Goal: Entertainment & Leisure: Consume media (video, audio)

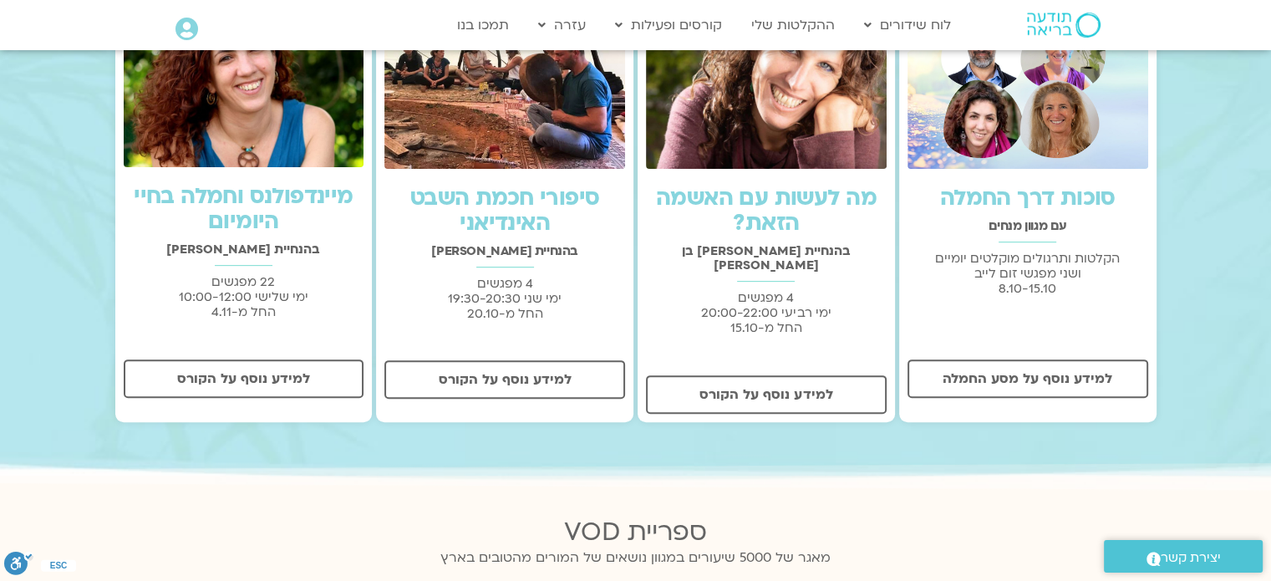
scroll to position [585, 0]
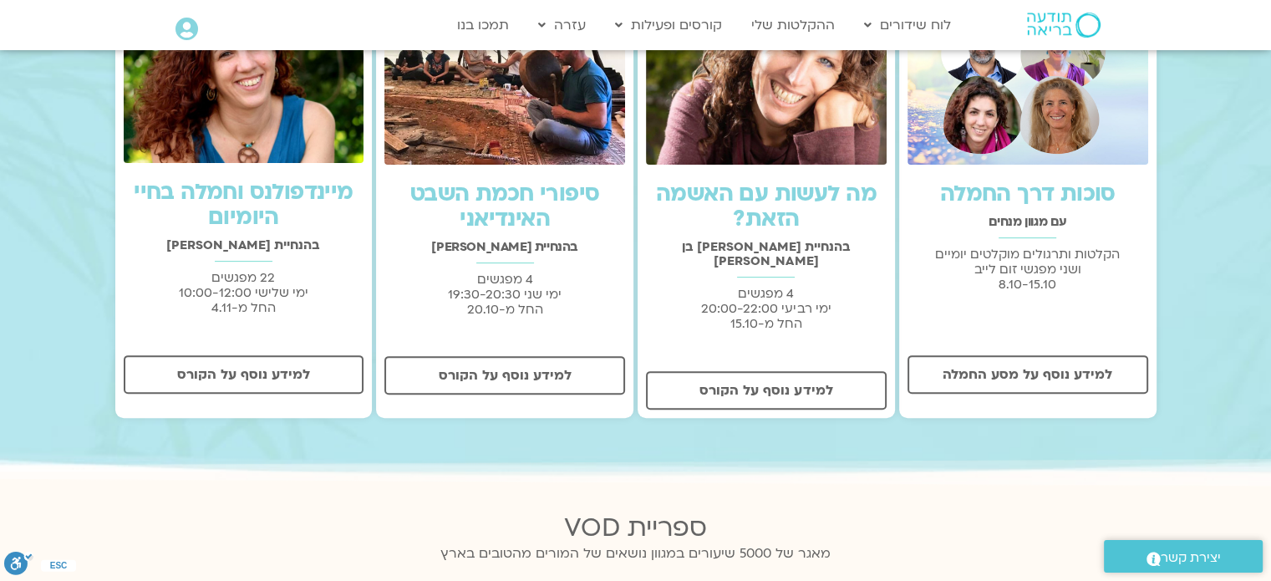
click at [326, 234] on div "מיינדפולנס וחמלה בחיי היומיום" at bounding box center [244, 217] width 241 height 75
click at [275, 139] on img at bounding box center [244, 78] width 241 height 168
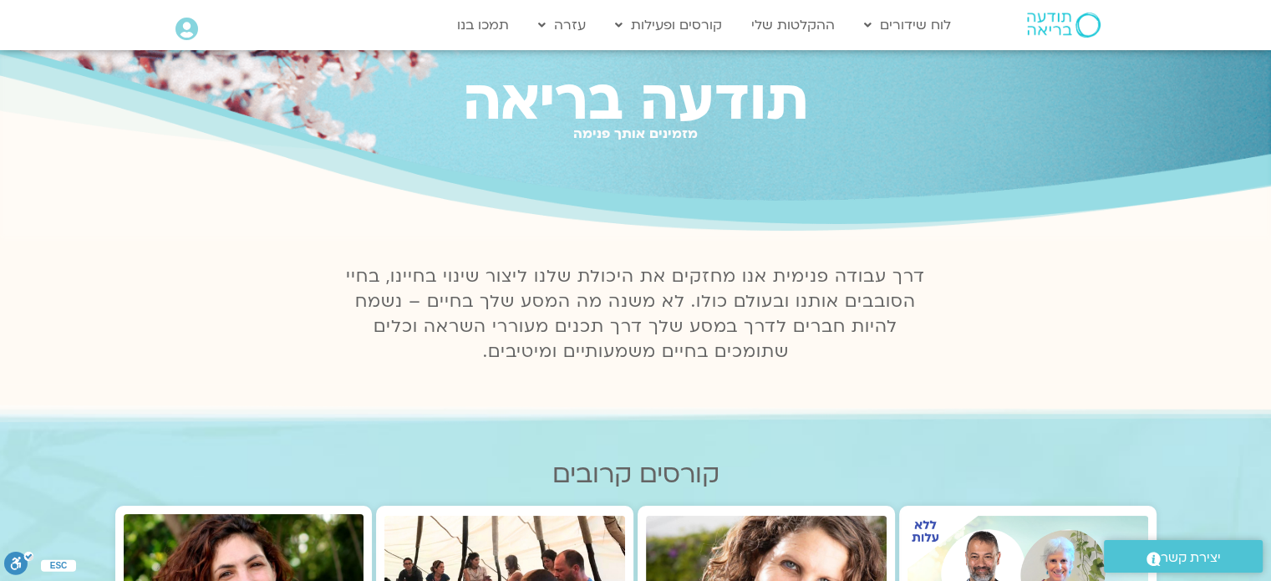
scroll to position [0, 0]
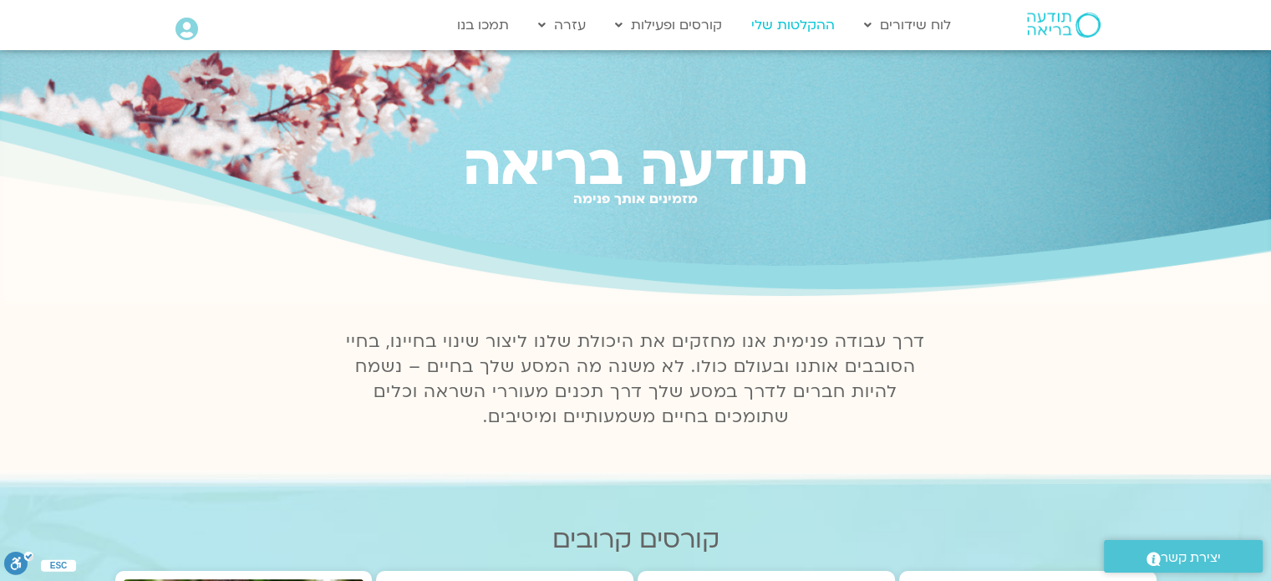
click at [782, 23] on link "ההקלטות שלי" at bounding box center [793, 25] width 100 height 32
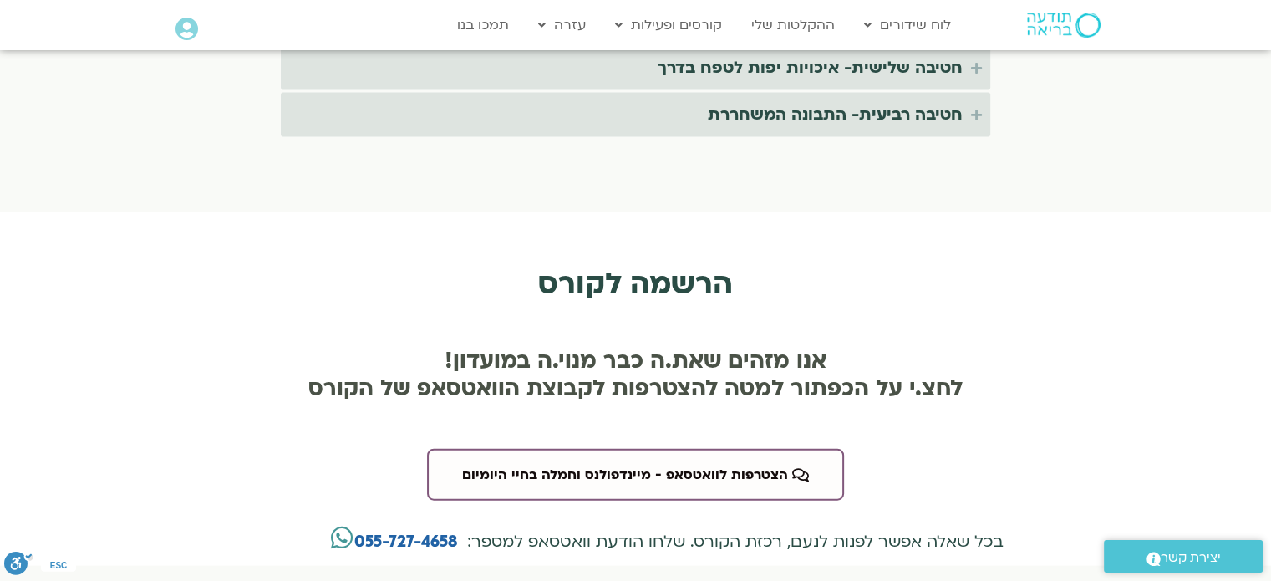
scroll to position [3760, 0]
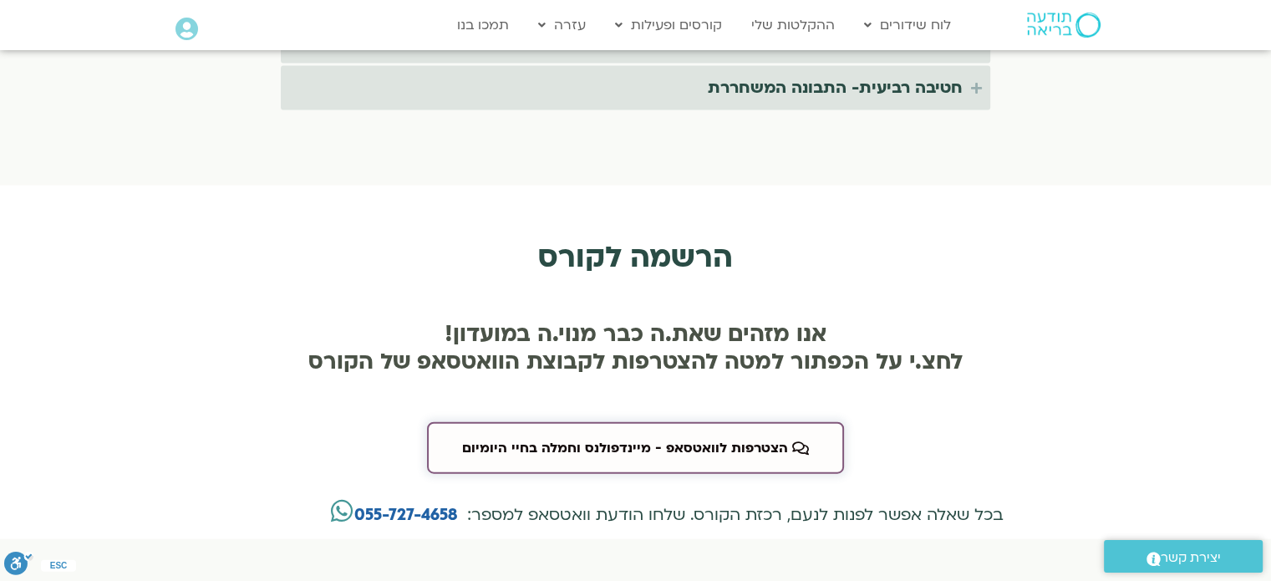
click at [544, 440] on span "הצטרפות לוואטסאפ - מיינדפולנס וחמלה בחיי היומיום" at bounding box center [625, 447] width 326 height 15
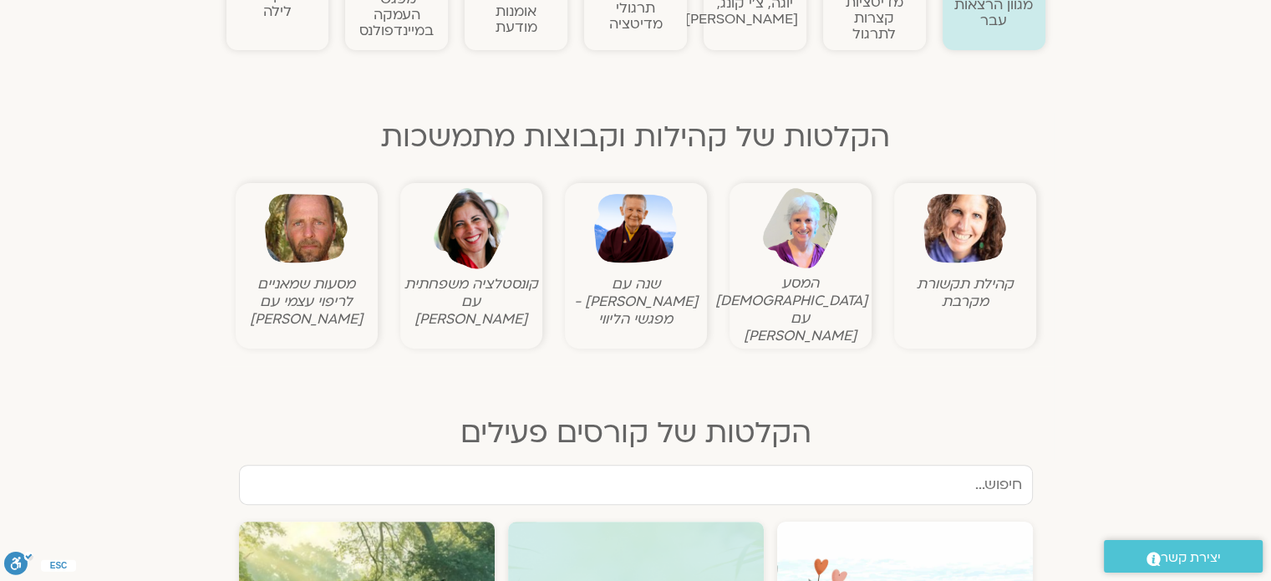
scroll to position [501, 0]
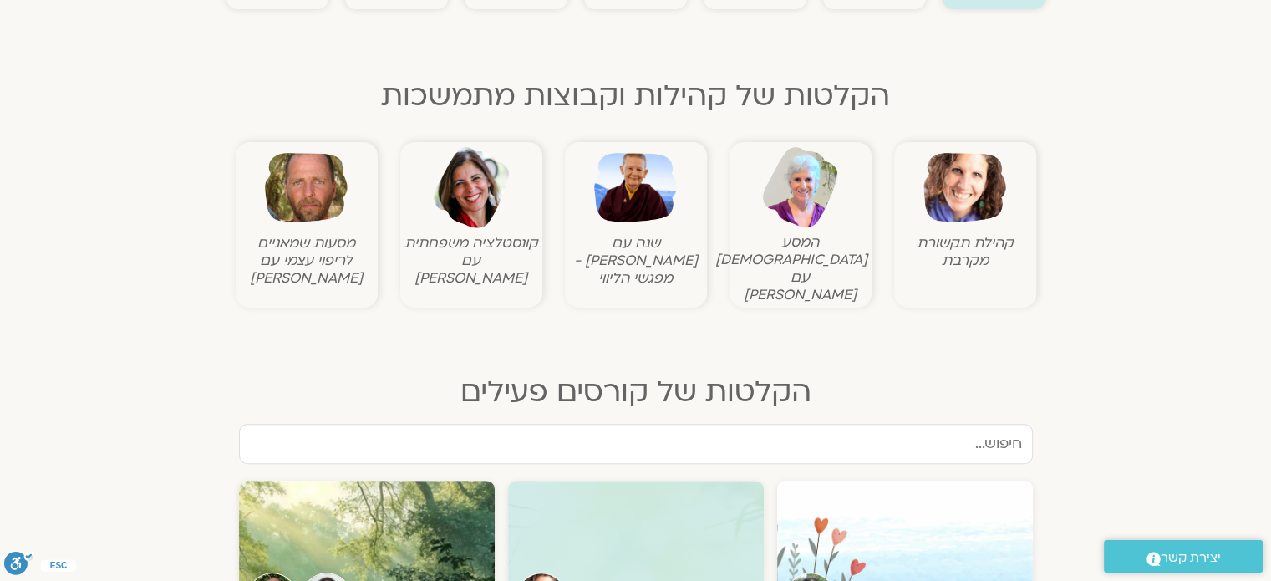
click at [653, 206] on img at bounding box center [635, 187] width 83 height 83
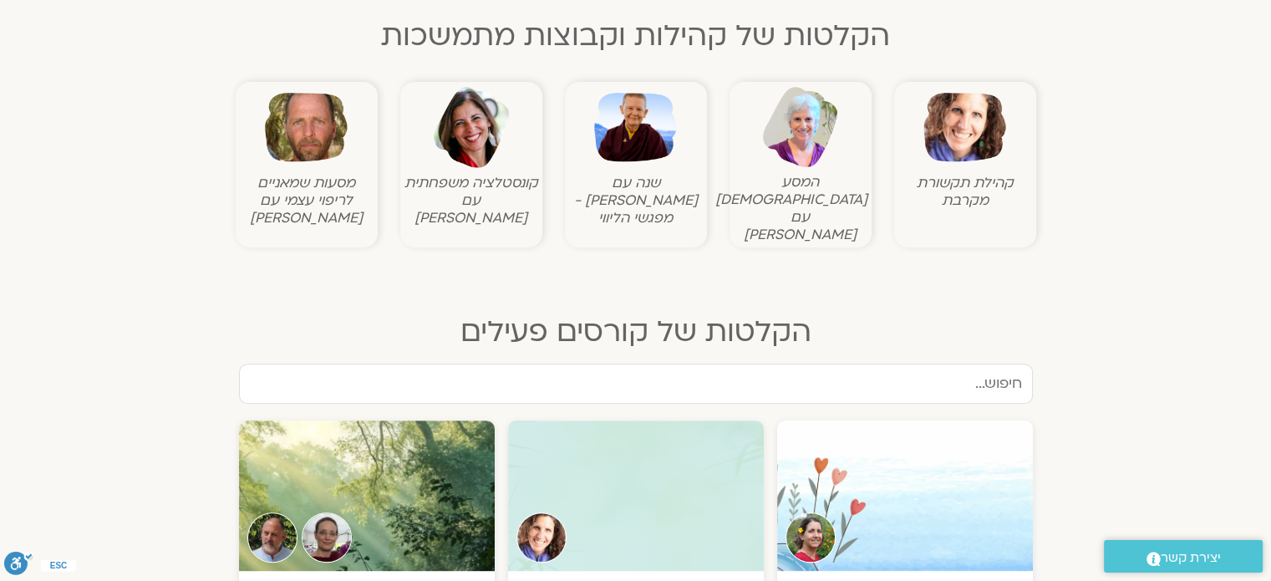
scroll to position [668, 0]
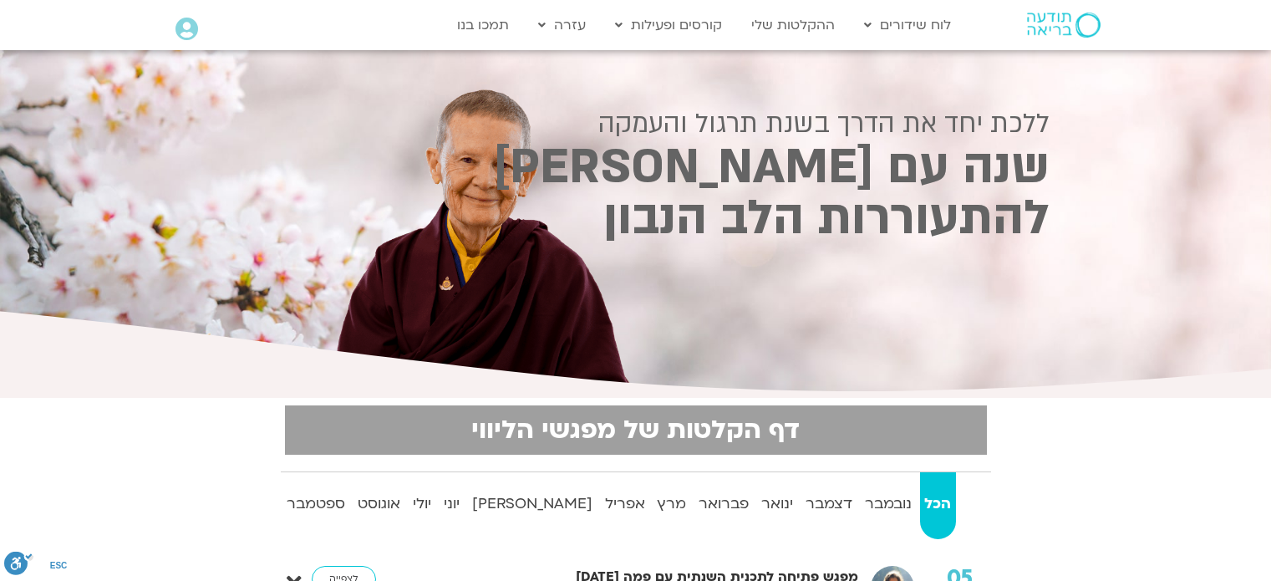
click at [655, 96] on div "ללכת יחד את הדרך בשנת תרגול והעמקה" at bounding box center [635, 94] width 827 height 89
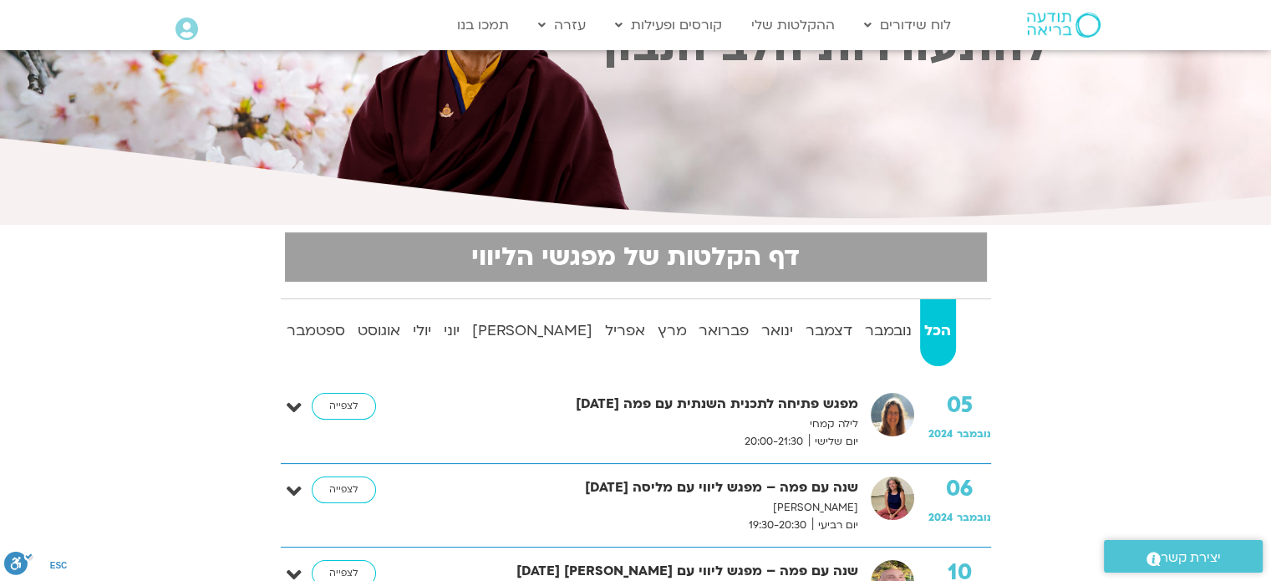
scroll to position [167, 0]
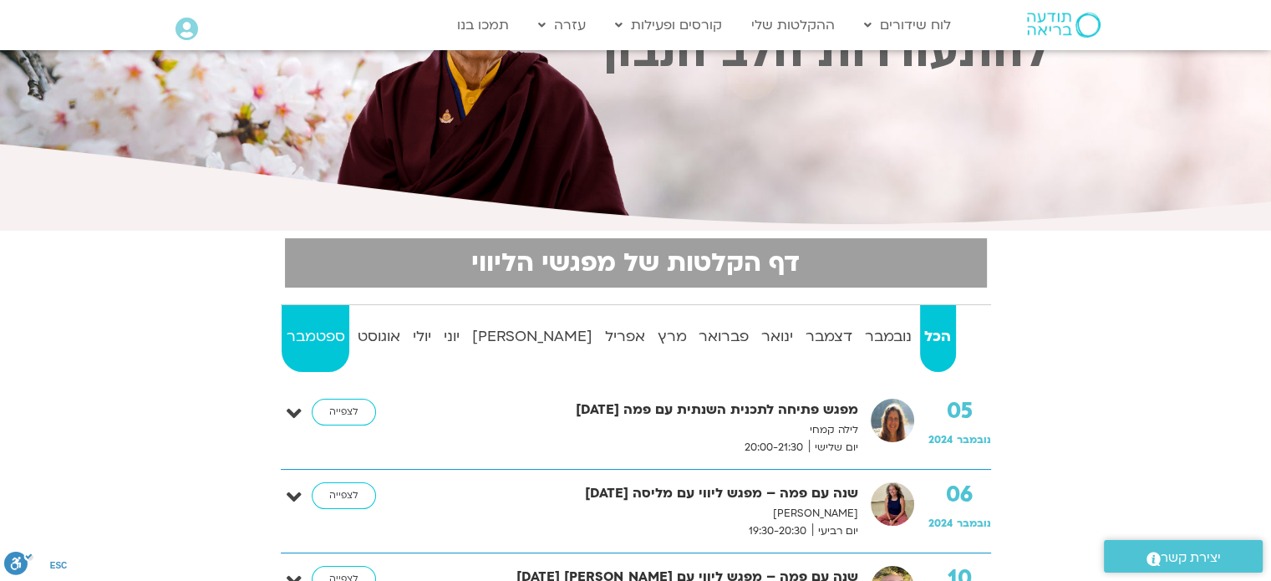
click at [296, 330] on strong "ספטמבר" at bounding box center [316, 336] width 68 height 25
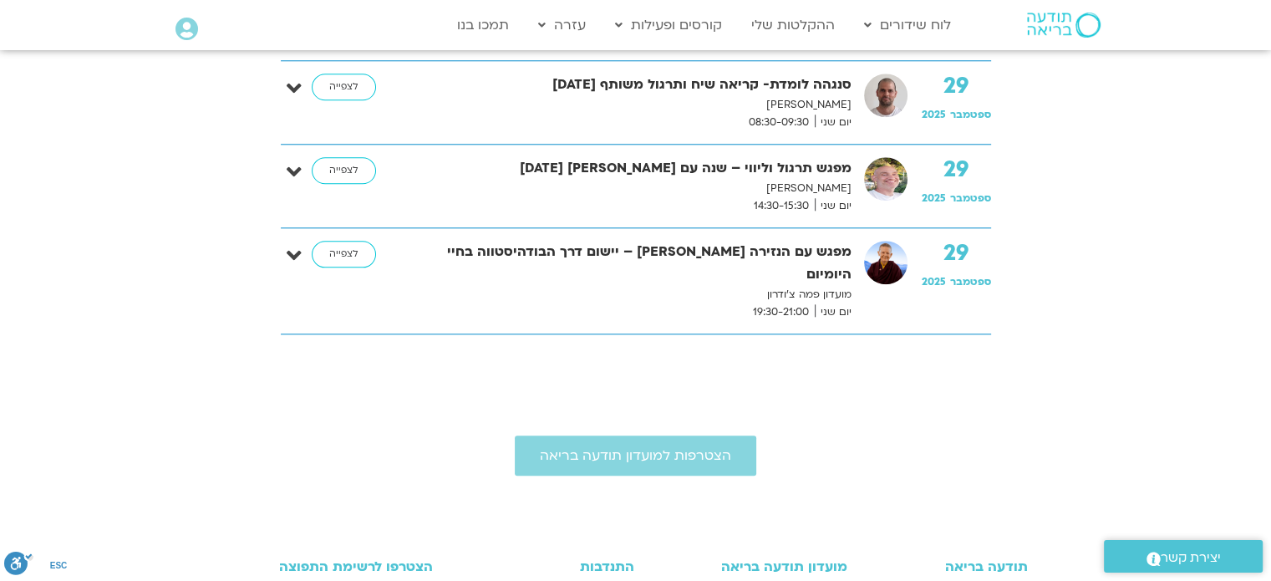
scroll to position [1755, 0]
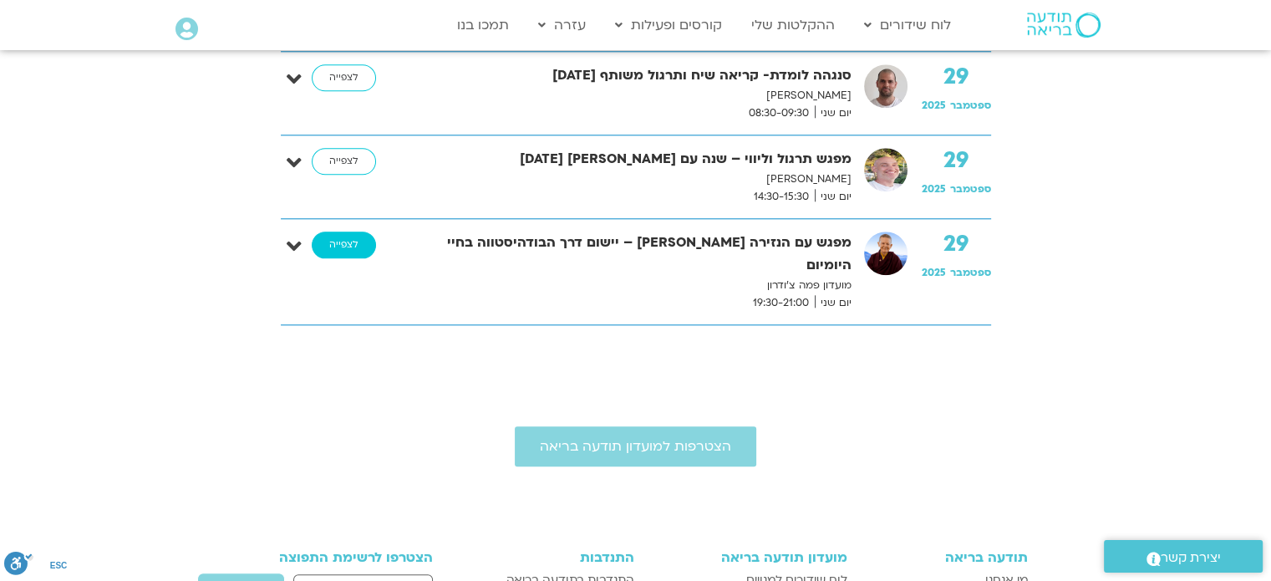
click at [348, 243] on link "לצפייה" at bounding box center [344, 244] width 64 height 27
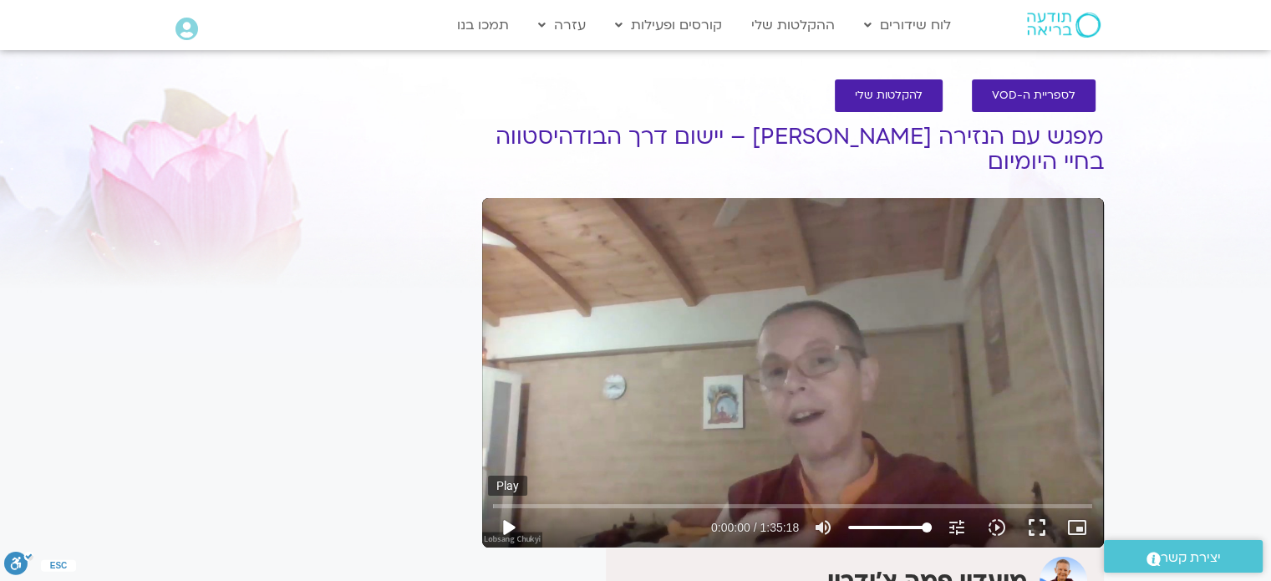
click at [509, 524] on button "play_arrow" at bounding box center [508, 527] width 40 height 40
click at [1043, 529] on button "fullscreen" at bounding box center [1037, 527] width 40 height 40
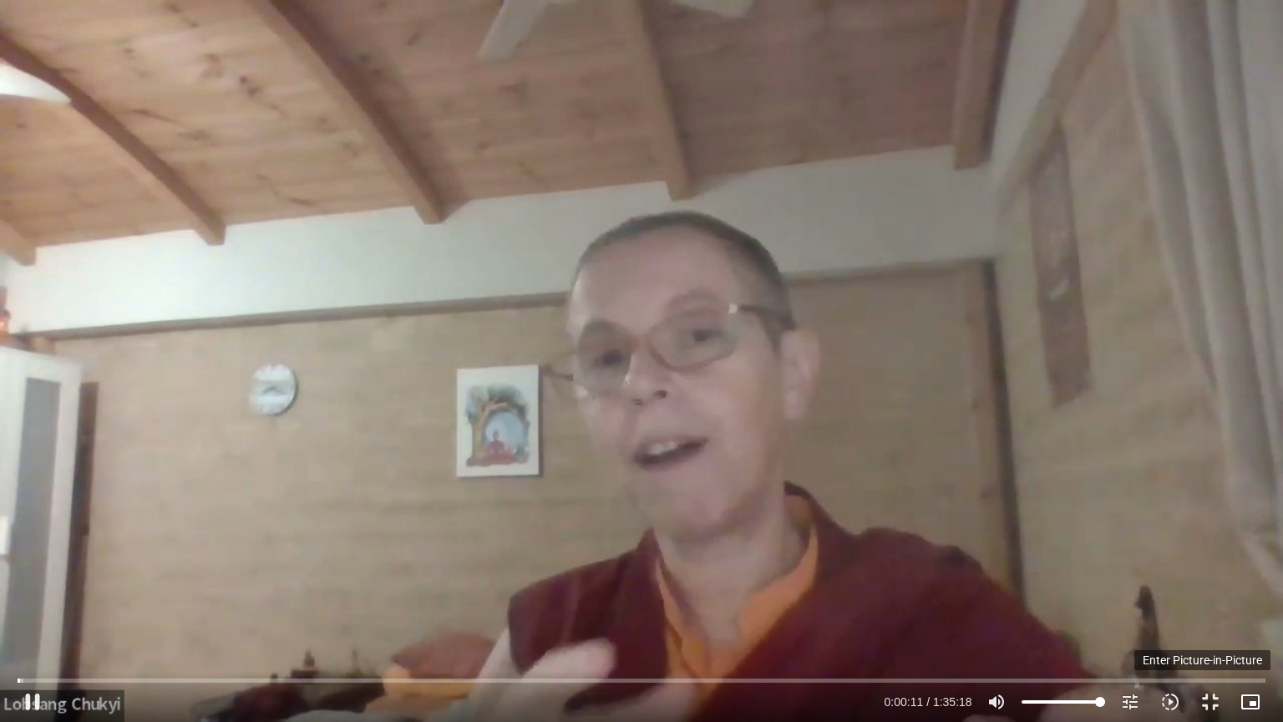
click at [1243, 580] on icon "picture_in_picture_alt" at bounding box center [1251, 702] width 20 height 20
type input "12.316114"
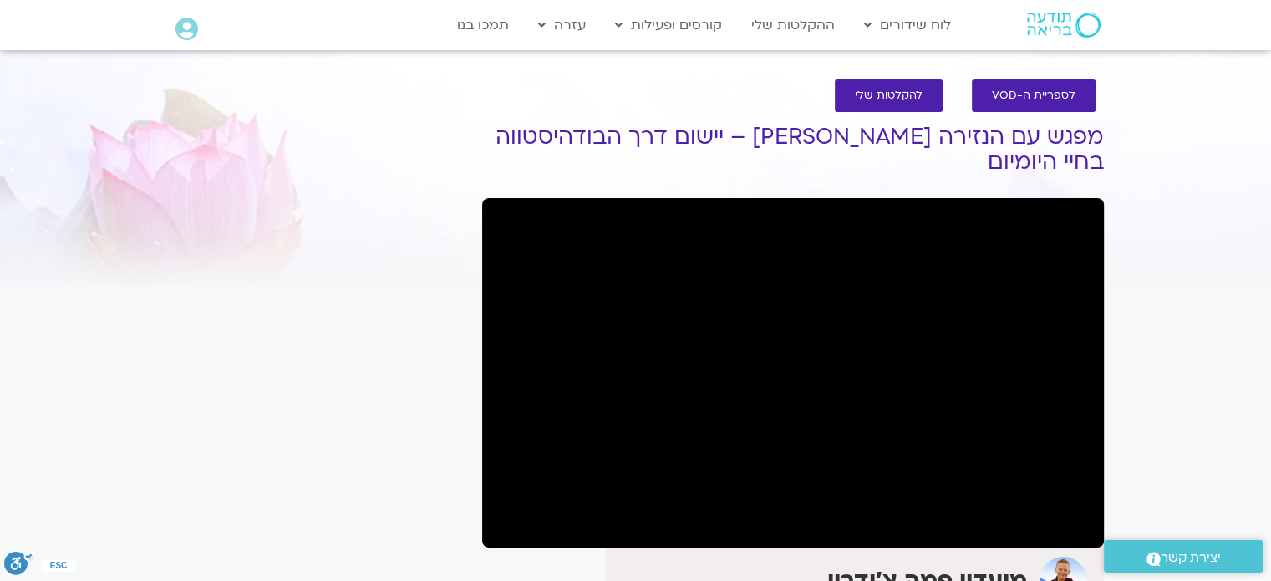
click at [381, 347] on div "It seems we can't find what you're looking for. It seems we can't find what you…" at bounding box center [317, 429] width 314 height 666
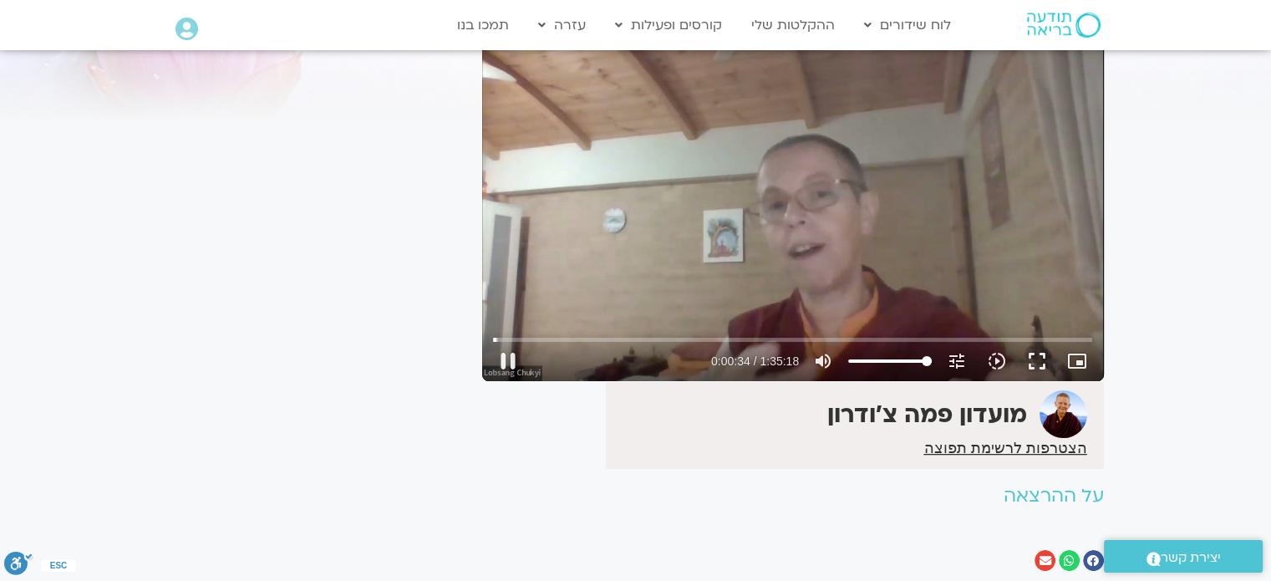
scroll to position [167, 0]
click at [1034, 357] on button "fullscreen" at bounding box center [1037, 360] width 40 height 40
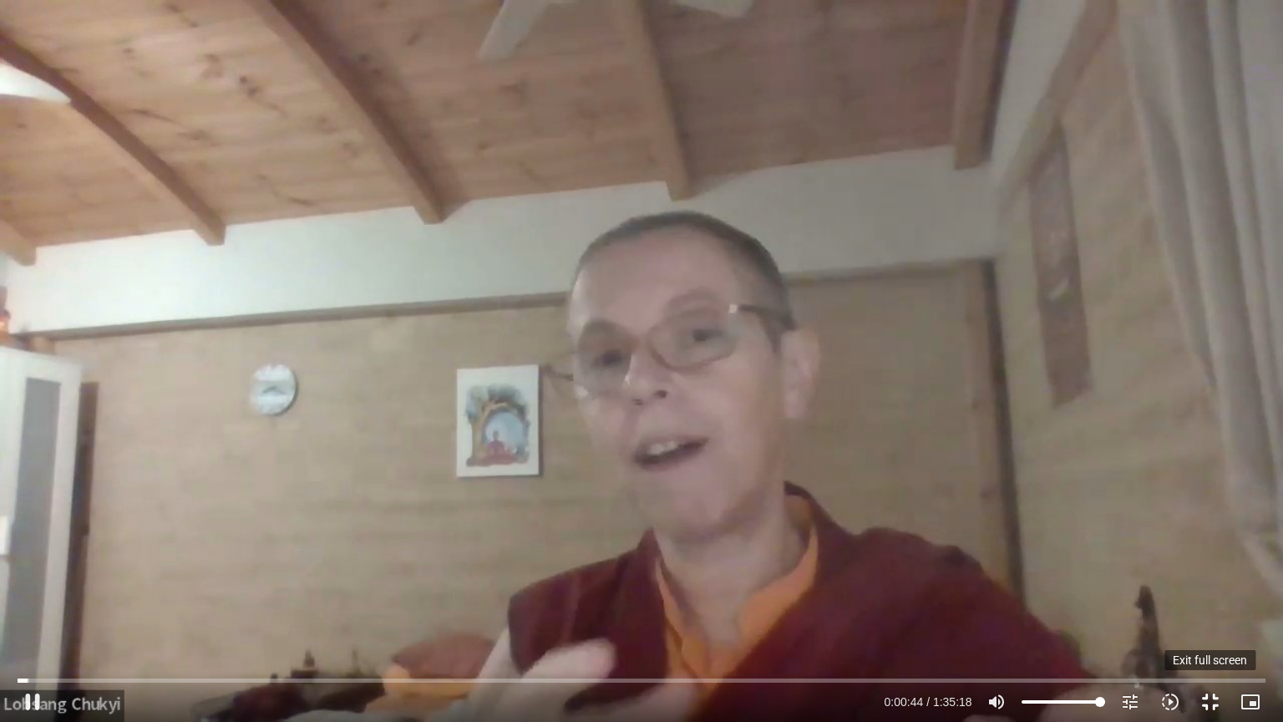
click at [1216, 580] on button "fullscreen_exit" at bounding box center [1211, 702] width 40 height 40
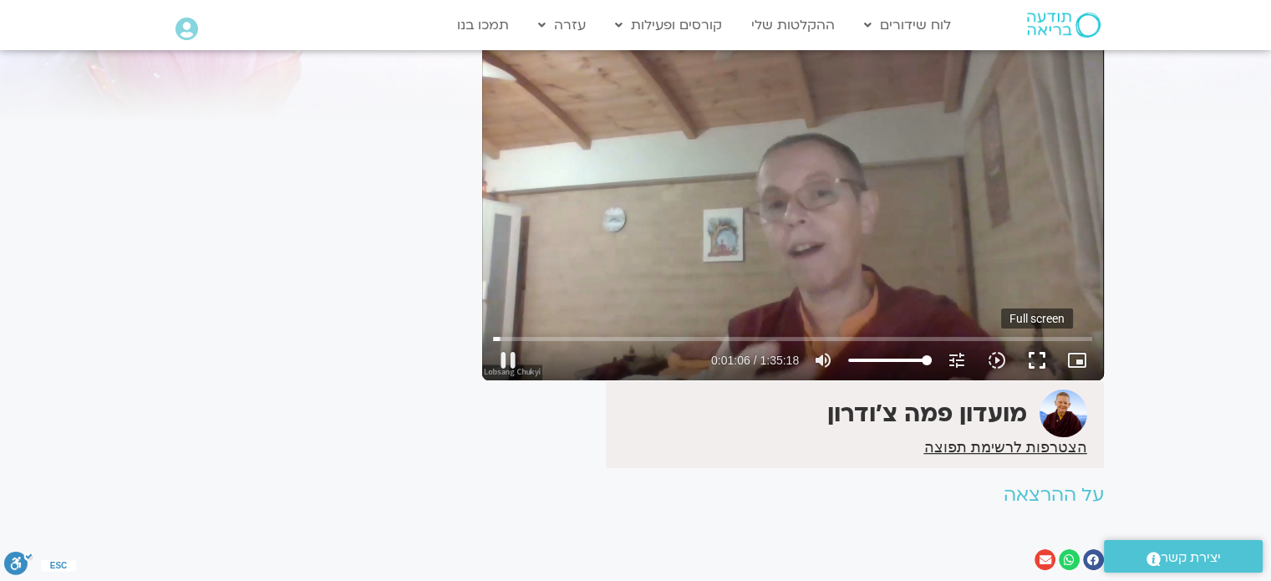
click at [1039, 356] on button "fullscreen" at bounding box center [1037, 360] width 40 height 40
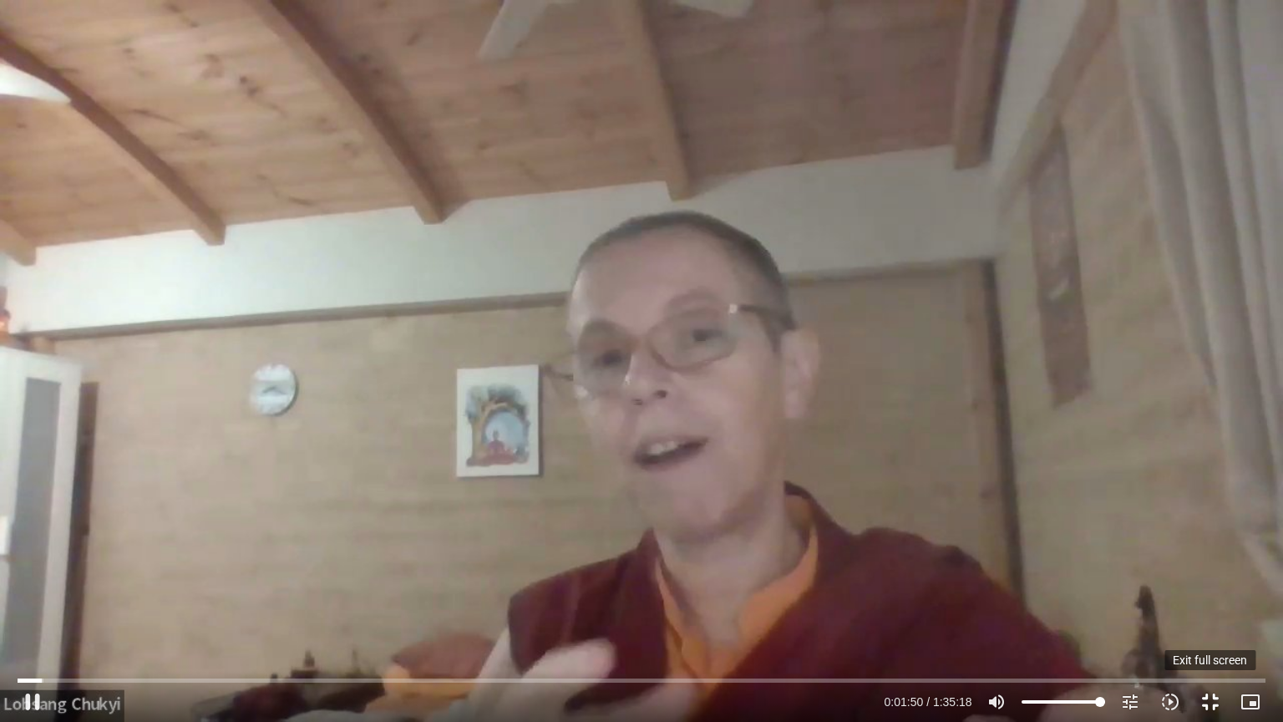
click at [1213, 580] on button "fullscreen_exit" at bounding box center [1211, 702] width 40 height 40
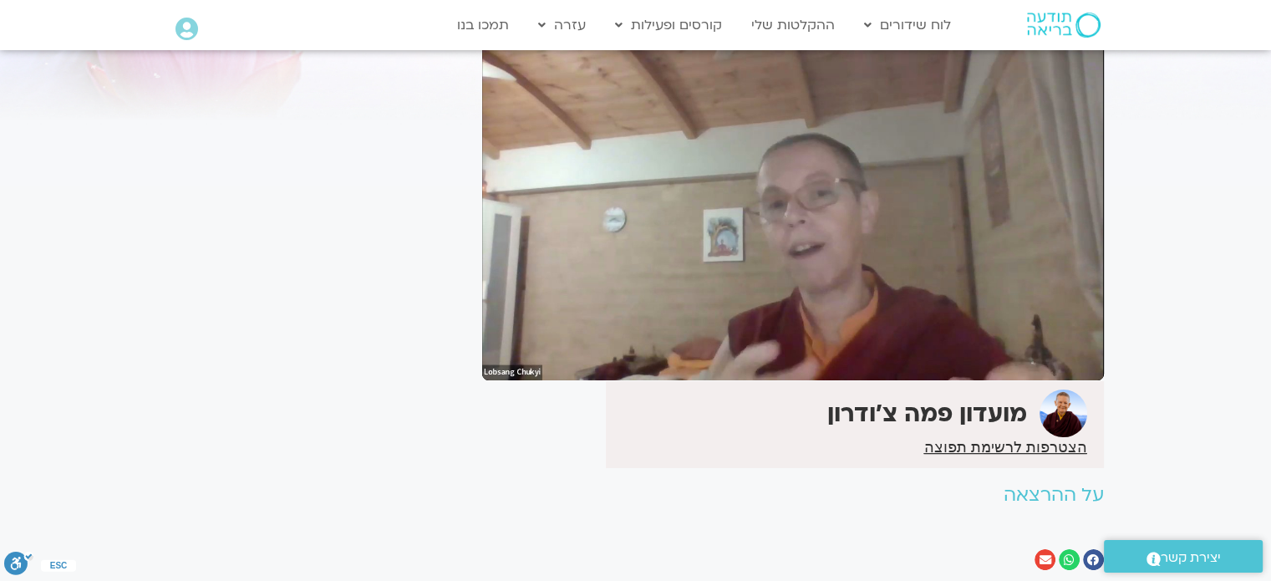
click at [414, 359] on div "It seems we can't find what you're looking for. It seems we can't find what you…" at bounding box center [317, 262] width 314 height 666
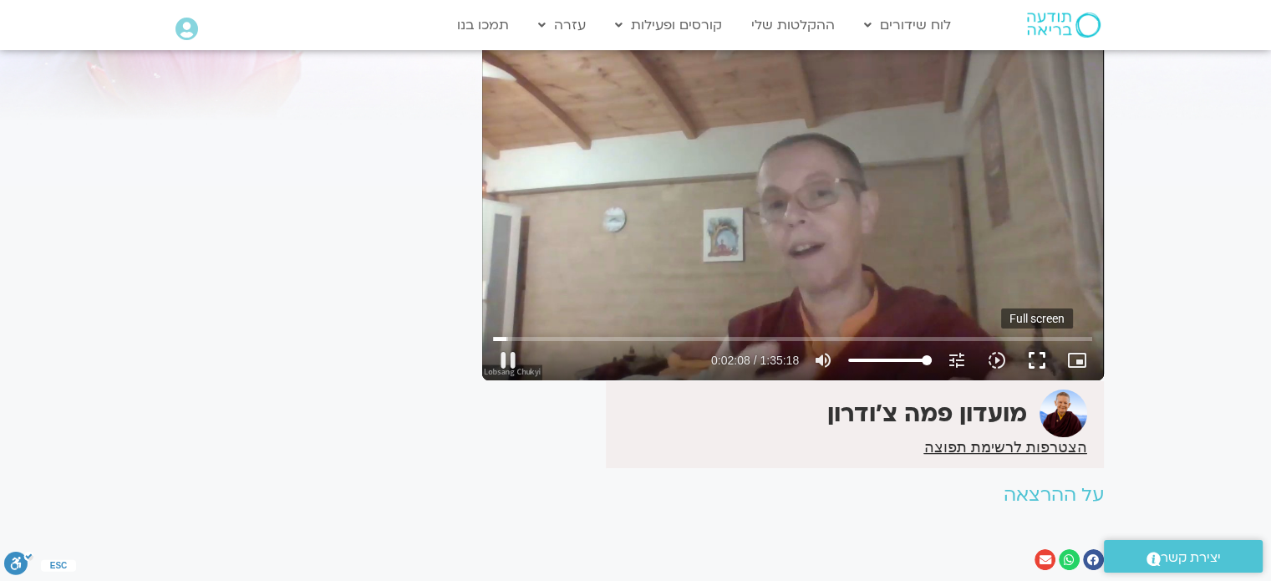
click at [1032, 353] on button "fullscreen" at bounding box center [1037, 360] width 40 height 40
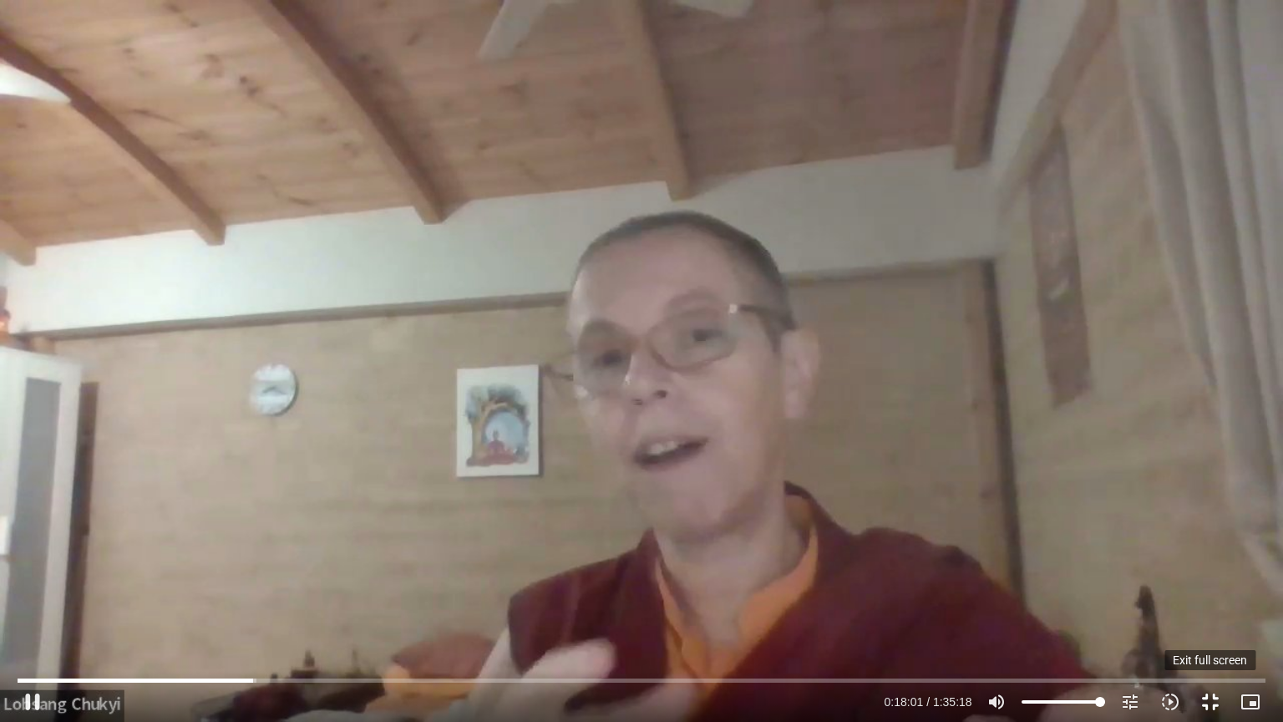
click at [1206, 580] on button "fullscreen_exit" at bounding box center [1211, 702] width 40 height 40
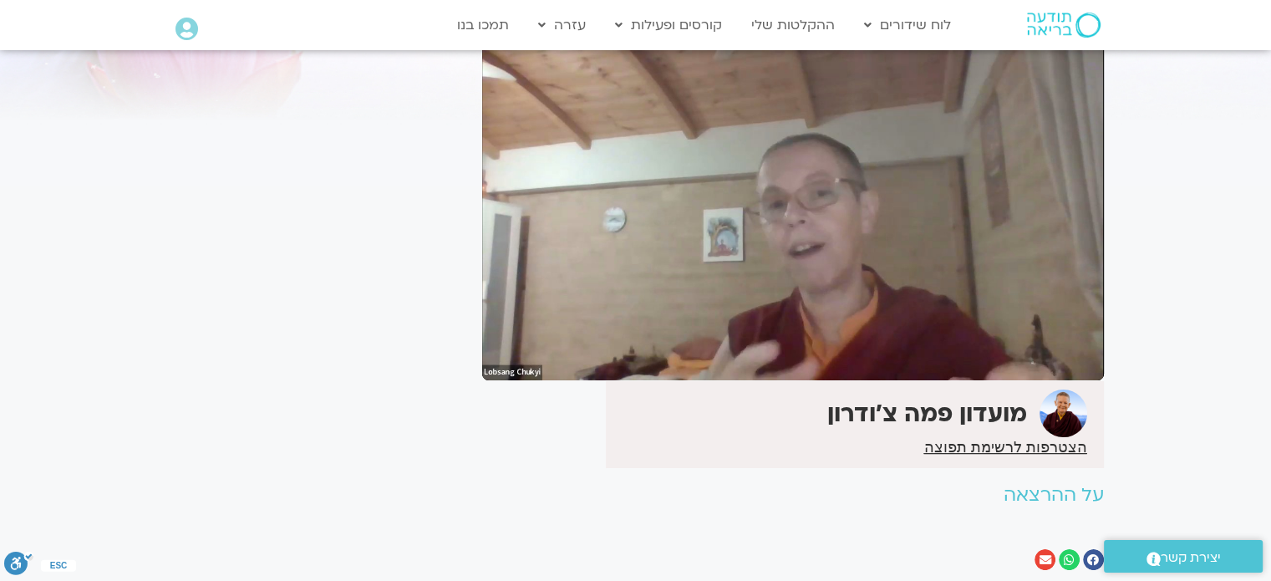
click at [551, 498] on h2 "על ההרצאה" at bounding box center [793, 495] width 622 height 21
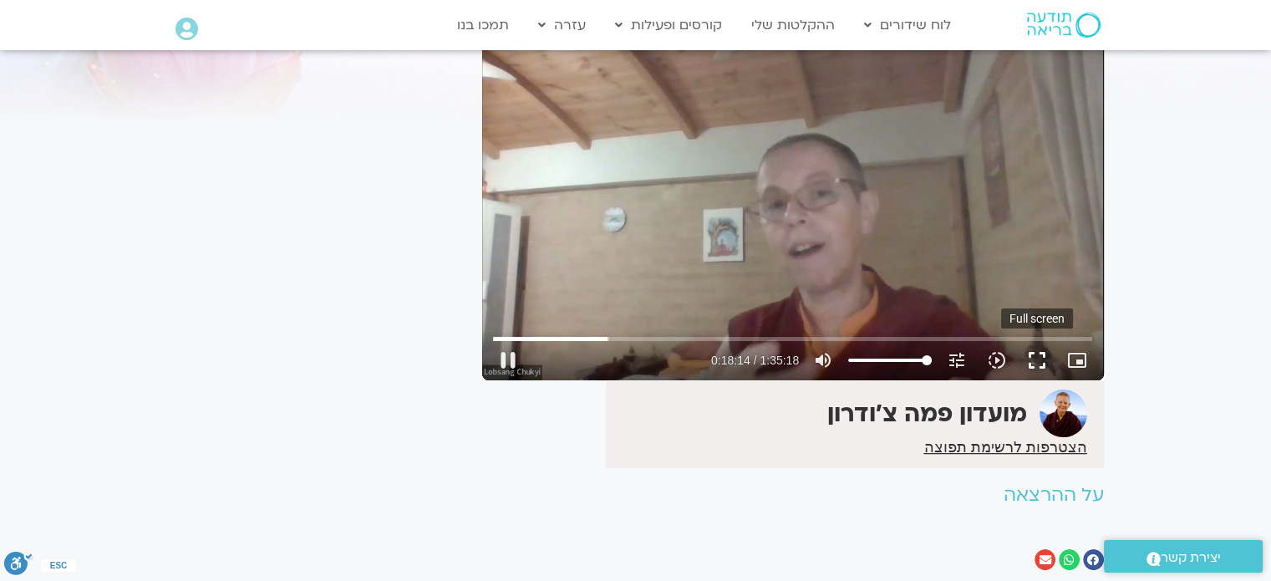
click at [1039, 365] on button "fullscreen" at bounding box center [1037, 360] width 40 height 40
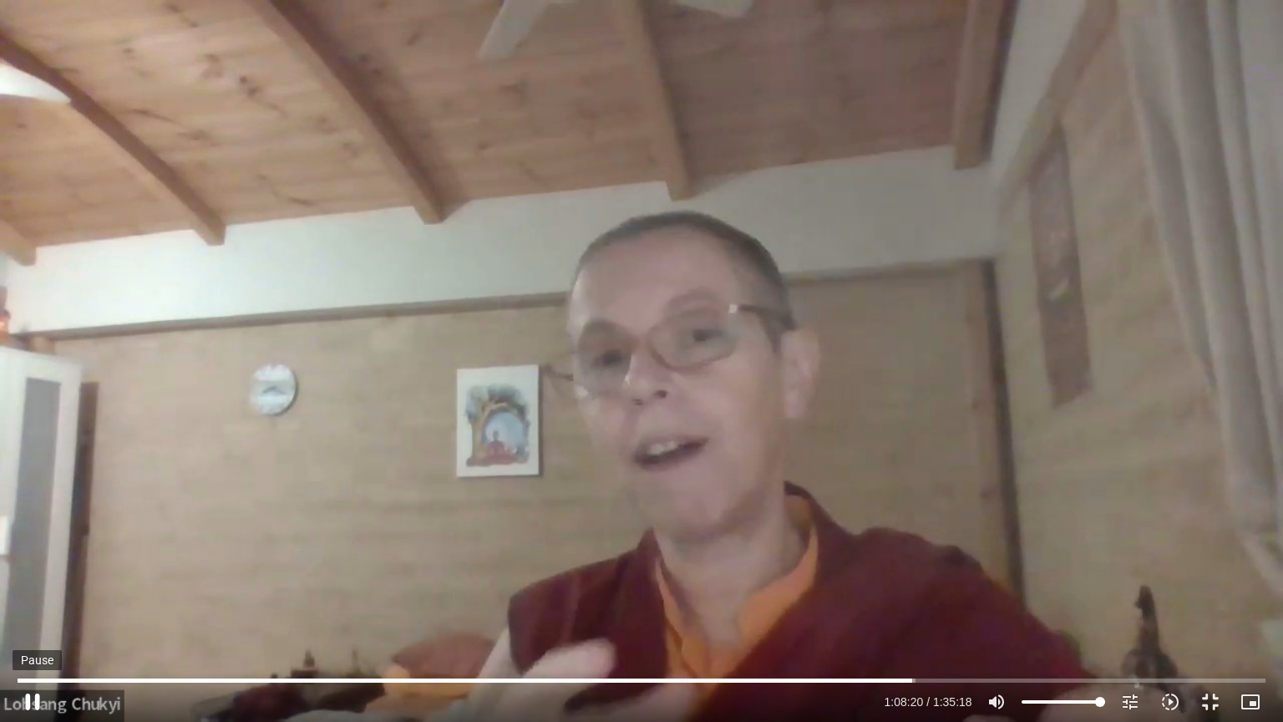
click at [37, 580] on button "pause" at bounding box center [33, 702] width 40 height 40
click at [33, 580] on button "play_arrow" at bounding box center [33, 702] width 40 height 40
click at [1215, 580] on button "fullscreen_exit" at bounding box center [1211, 702] width 40 height 40
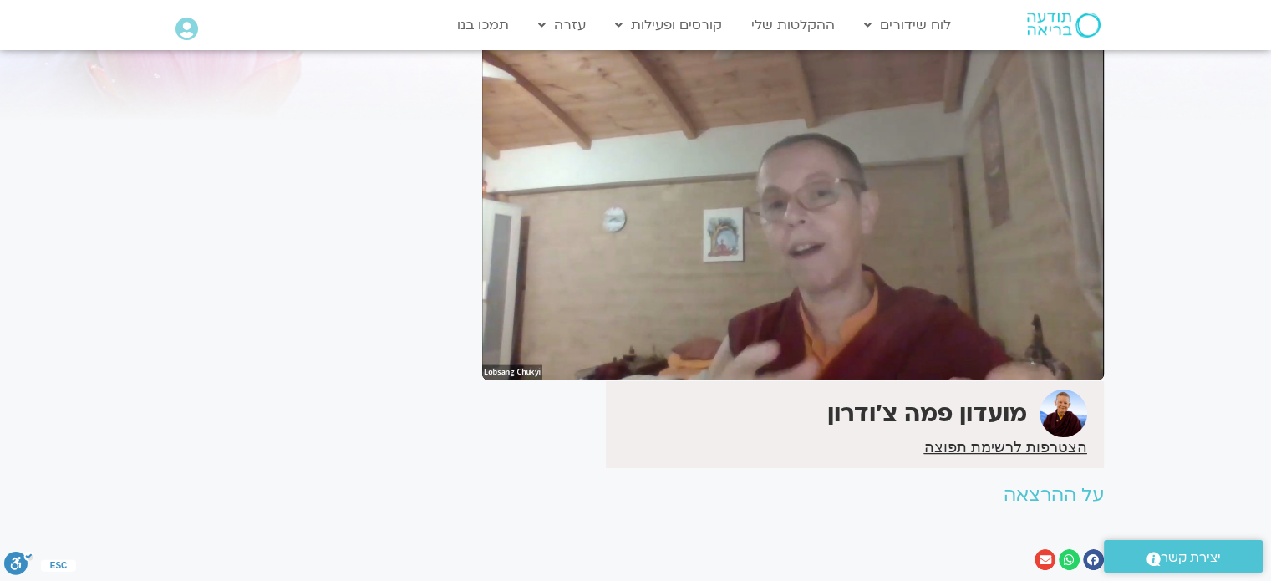
click at [351, 369] on div "It seems we can't find what you're looking for. It seems we can't find what you…" at bounding box center [317, 262] width 314 height 666
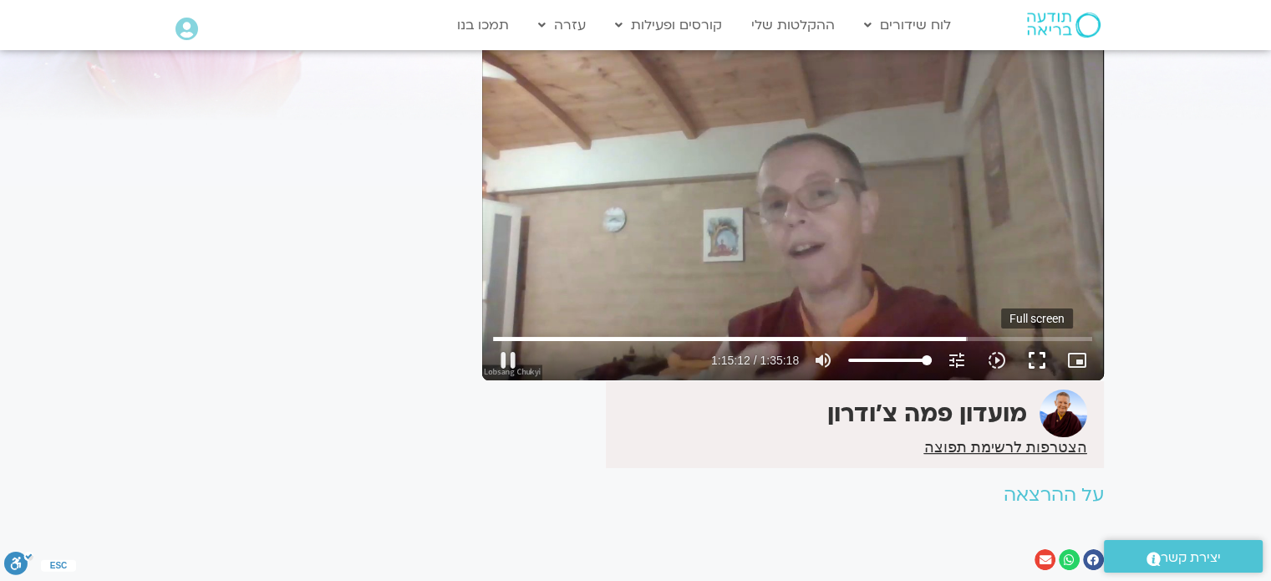
click at [1031, 359] on button "fullscreen" at bounding box center [1037, 360] width 40 height 40
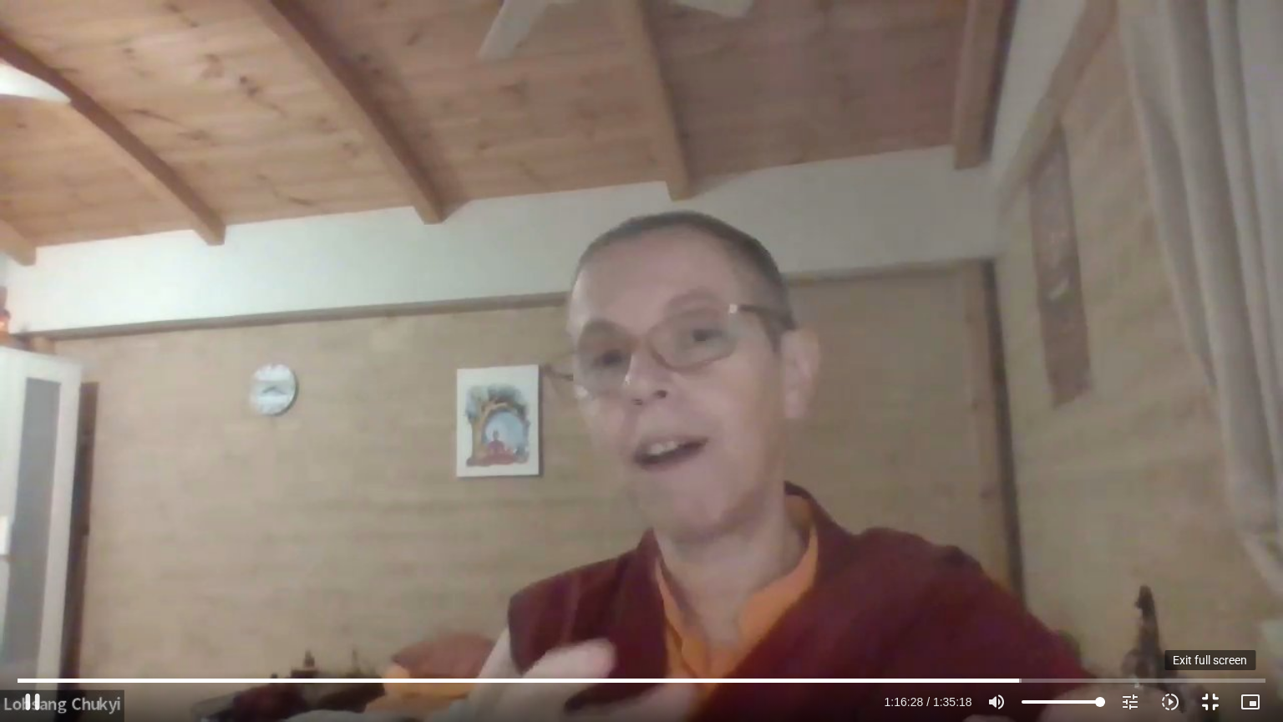
click at [1213, 580] on button "fullscreen_exit" at bounding box center [1211, 702] width 40 height 40
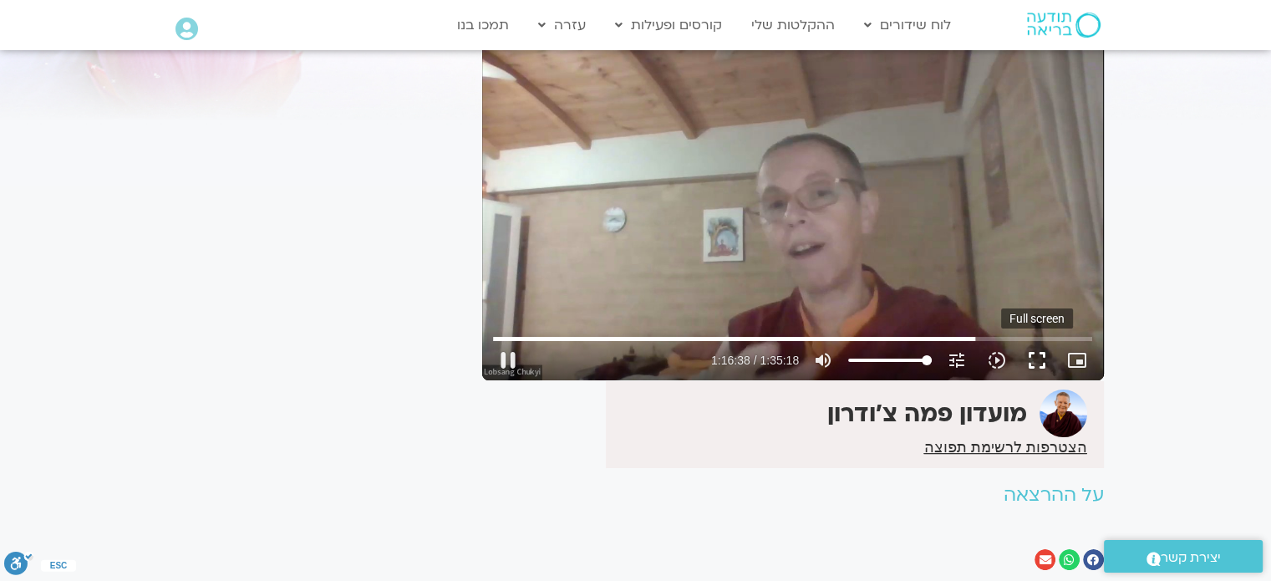
click at [1039, 360] on button "fullscreen" at bounding box center [1037, 360] width 40 height 40
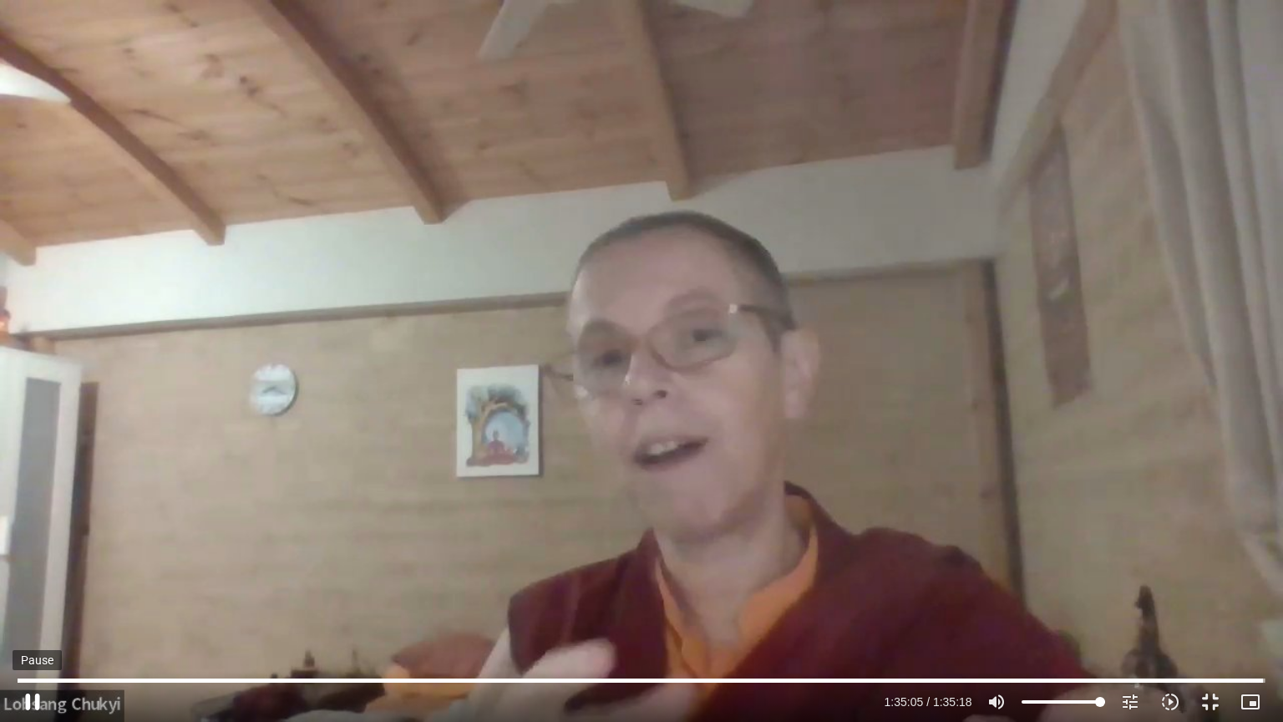
click at [28, 580] on button "pause" at bounding box center [33, 702] width 40 height 40
type input "5705.509346"
click at [1209, 580] on button "fullscreen_exit" at bounding box center [1211, 702] width 40 height 40
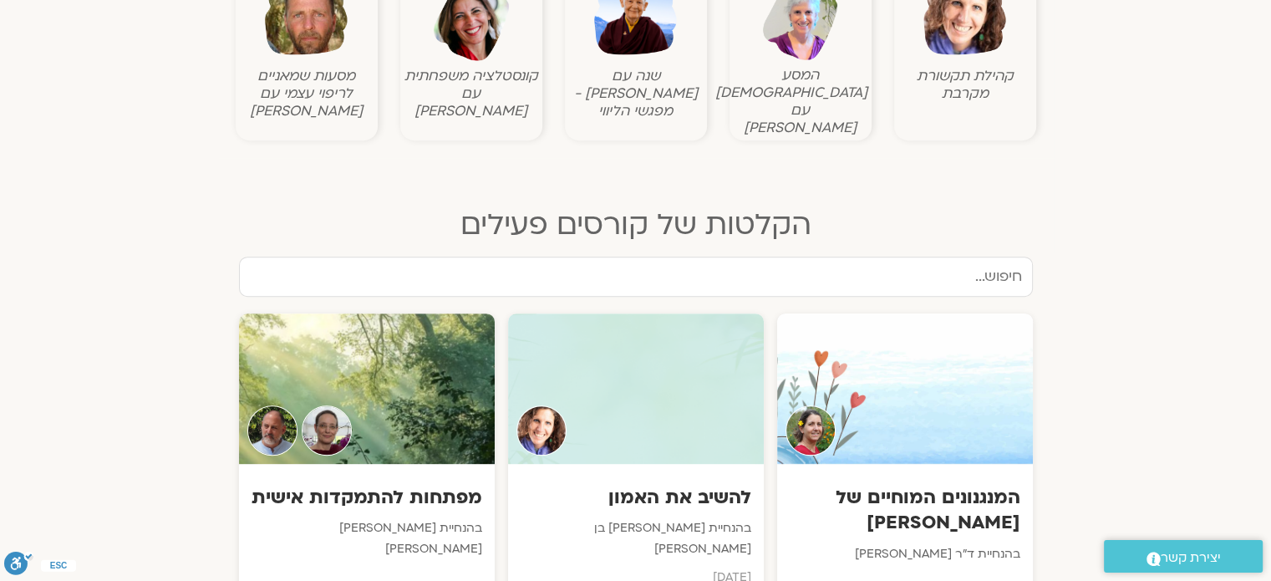
click at [665, 56] on img at bounding box center [635, 20] width 83 height 83
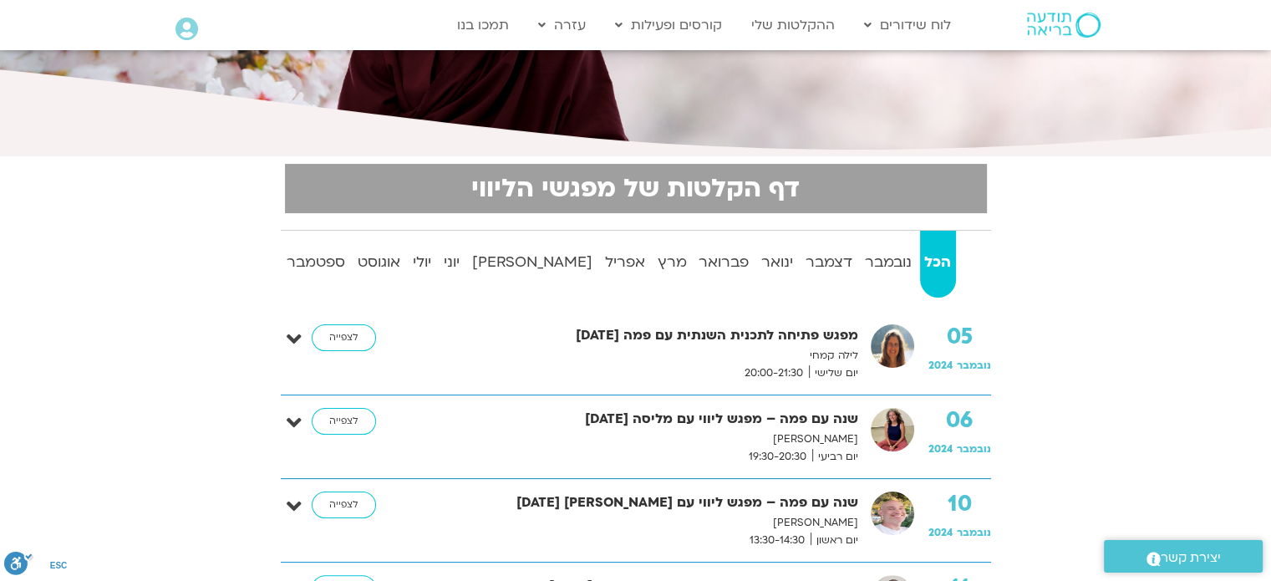
scroll to position [251, 0]
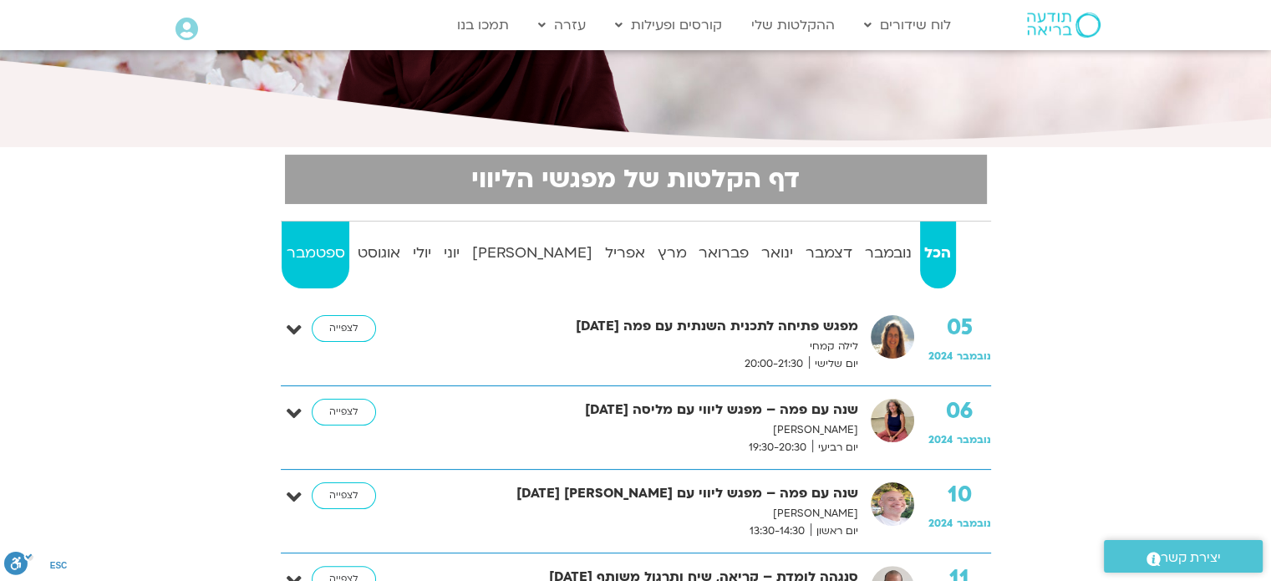
click at [330, 249] on strong "ספטמבר" at bounding box center [316, 253] width 68 height 25
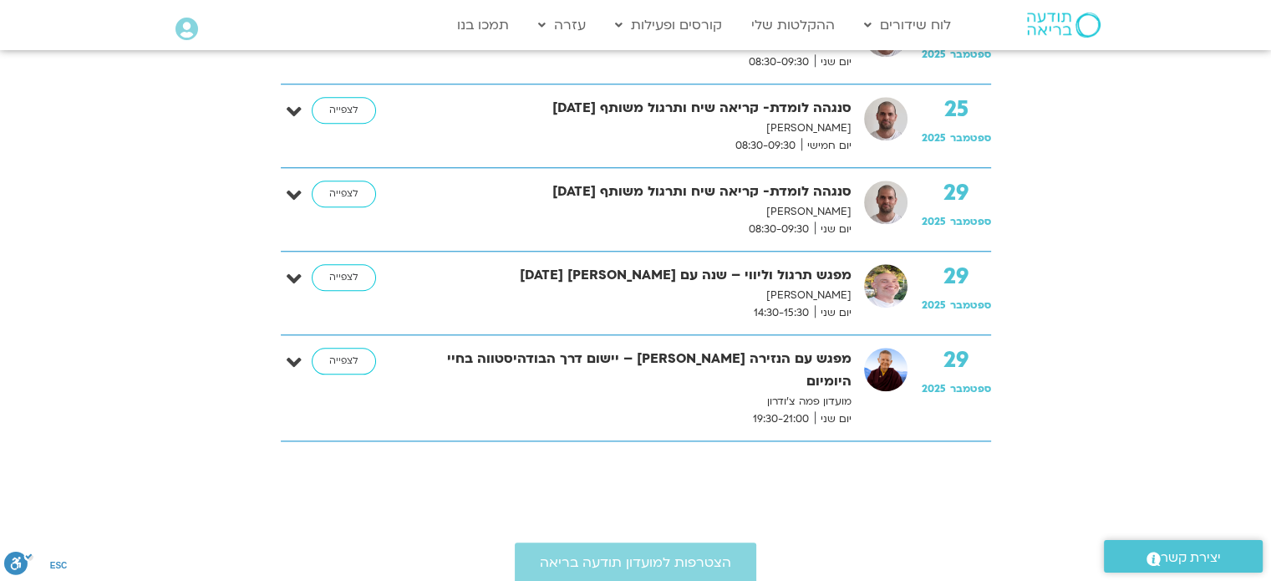
scroll to position [1638, 0]
click at [340, 272] on link "לצפייה" at bounding box center [344, 278] width 64 height 27
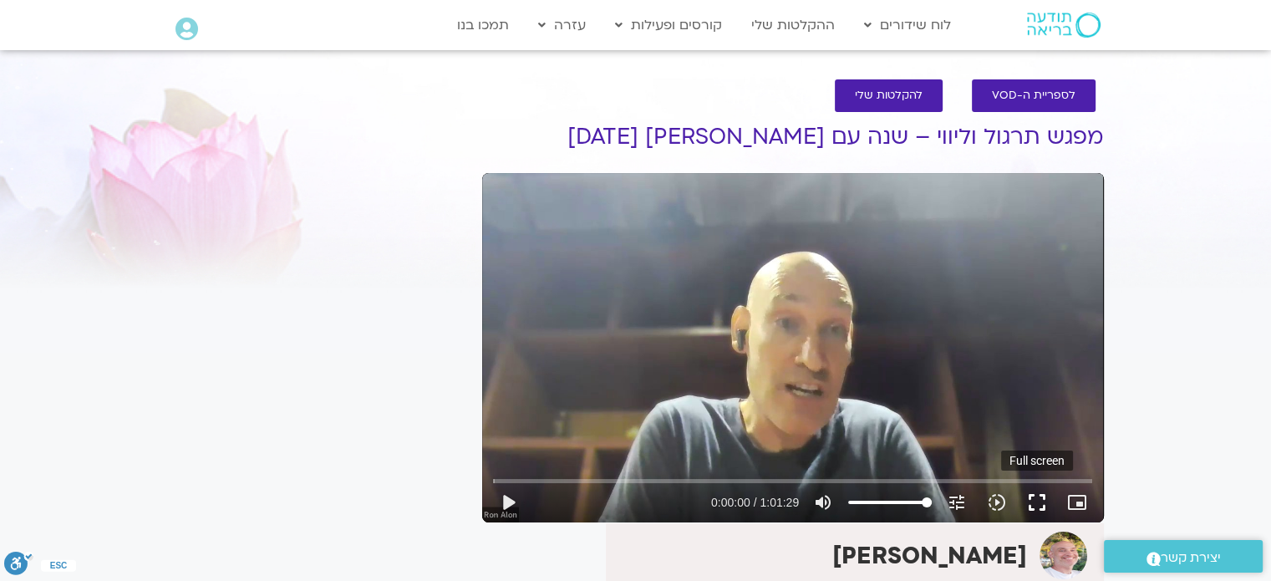
click at [1035, 495] on button "fullscreen" at bounding box center [1037, 502] width 40 height 40
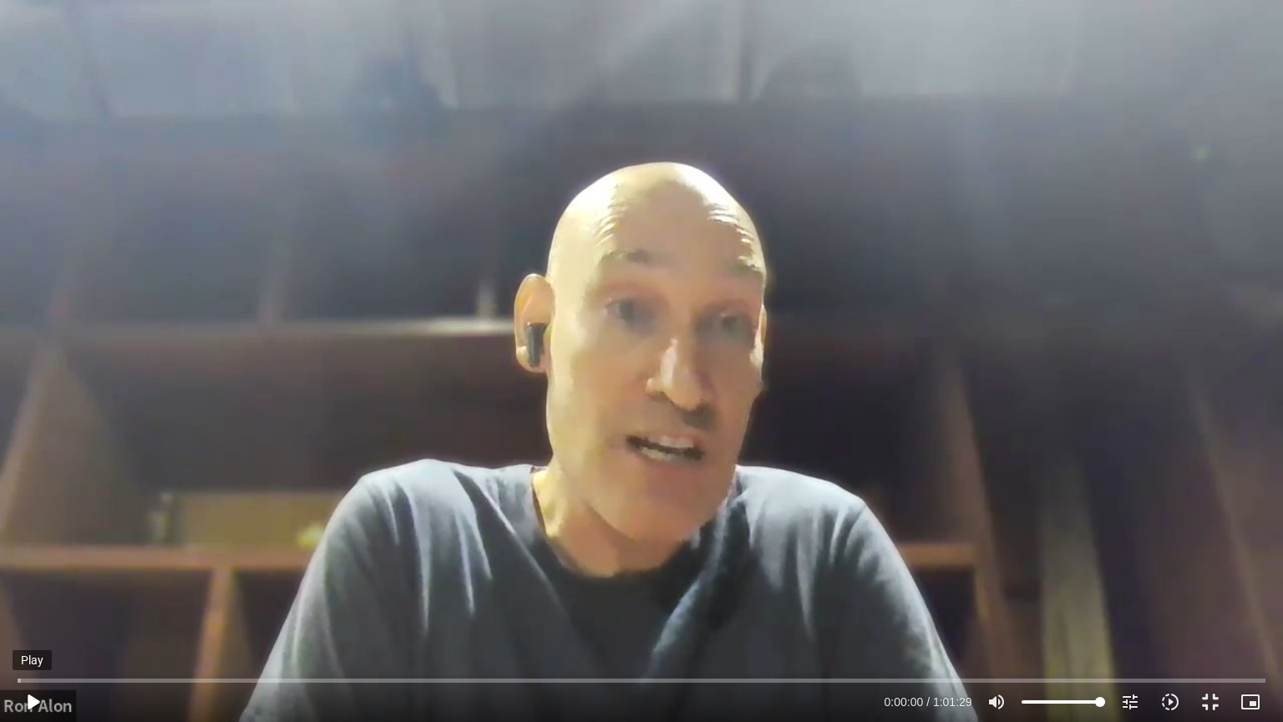
click at [38, 580] on button "play_arrow" at bounding box center [33, 702] width 40 height 40
click at [1211, 580] on button "fullscreen_exit" at bounding box center [1211, 702] width 40 height 40
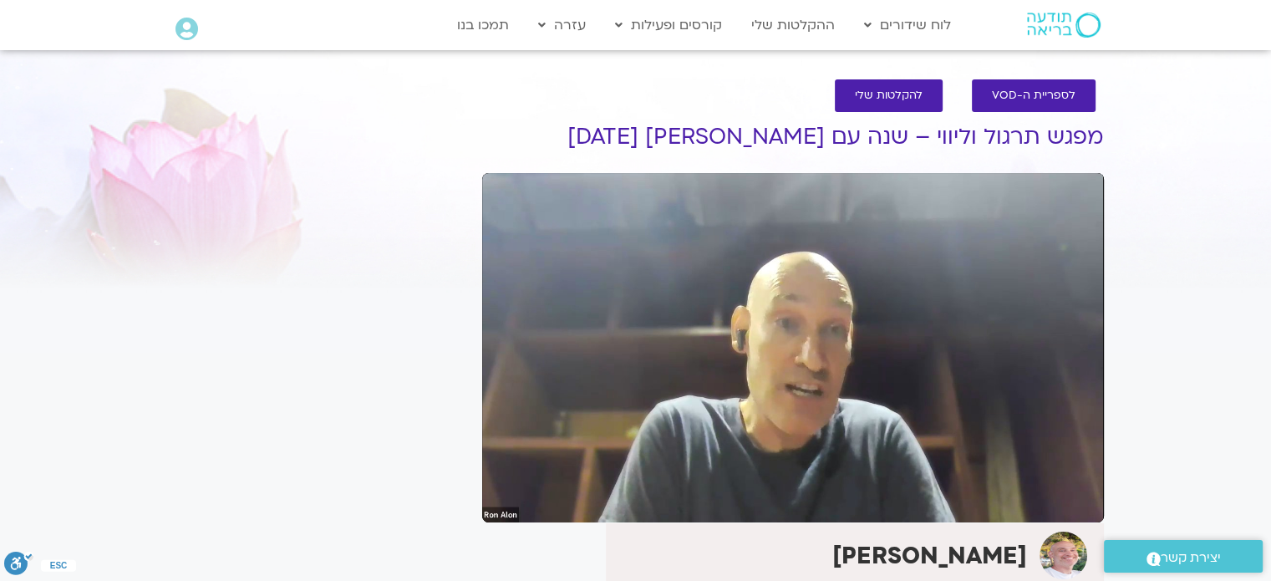
click at [359, 470] on div "It seems we can't find what you're looking for. It seems we can't find what you…" at bounding box center [317, 563] width 314 height 934
drag, startPoint x: 375, startPoint y: 519, endPoint x: 384, endPoint y: 512, distance: 11.4
click at [377, 517] on div "It seems we can't find what you're looking for. It seems we can't find what you…" at bounding box center [317, 563] width 314 height 934
click at [348, 481] on div "It seems we can't find what you're looking for. It seems we can't find what you…" at bounding box center [317, 563] width 314 height 934
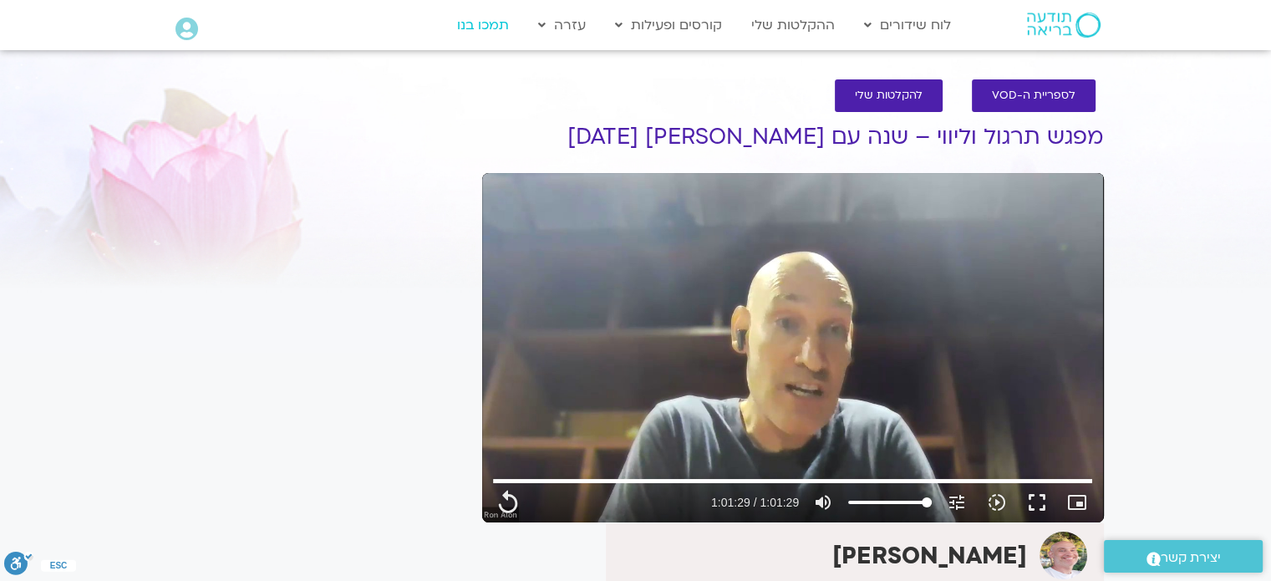
type input "3689.36"
